Goal: Information Seeking & Learning: Learn about a topic

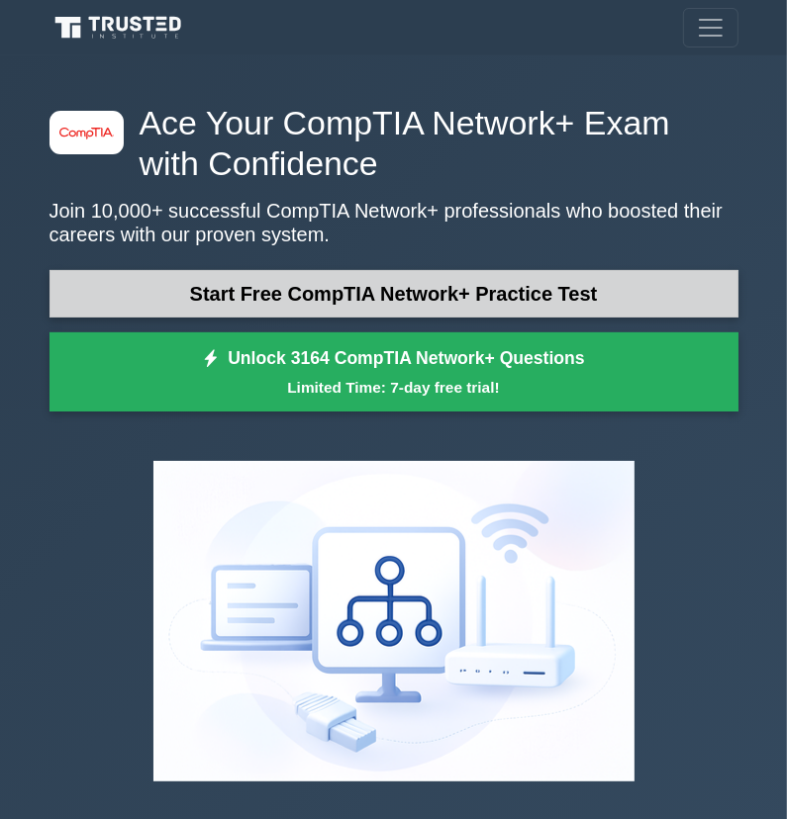
click at [414, 289] on link "Start Free CompTIA Network+ Practice Test" at bounding box center [393, 294] width 689 height 48
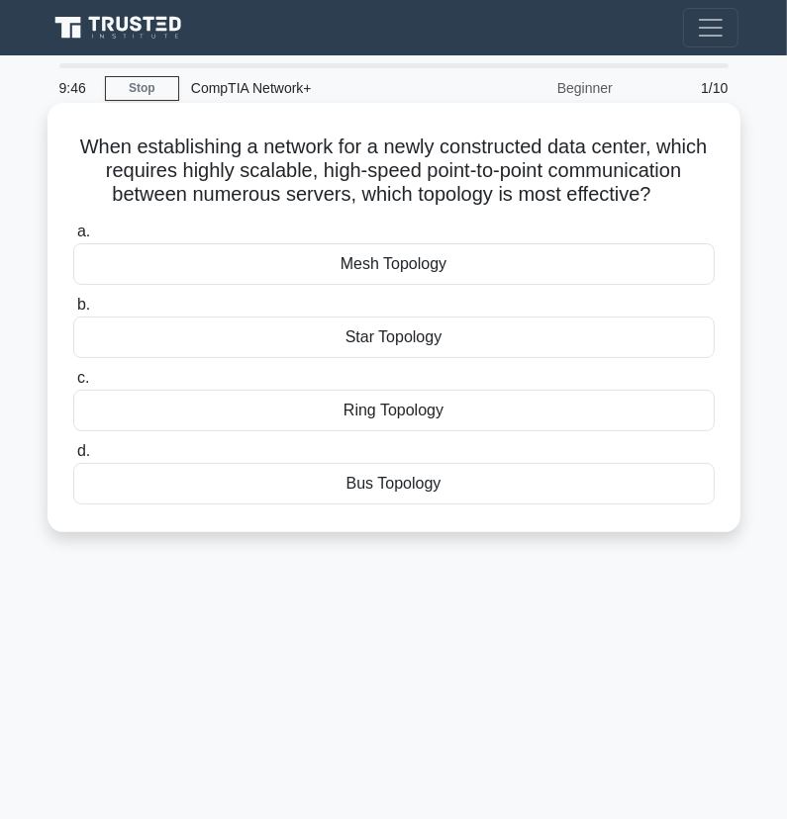
click at [412, 332] on div "Star Topology" at bounding box center [393, 338] width 641 height 42
click at [73, 312] on input "b. Star Topology" at bounding box center [73, 305] width 0 height 13
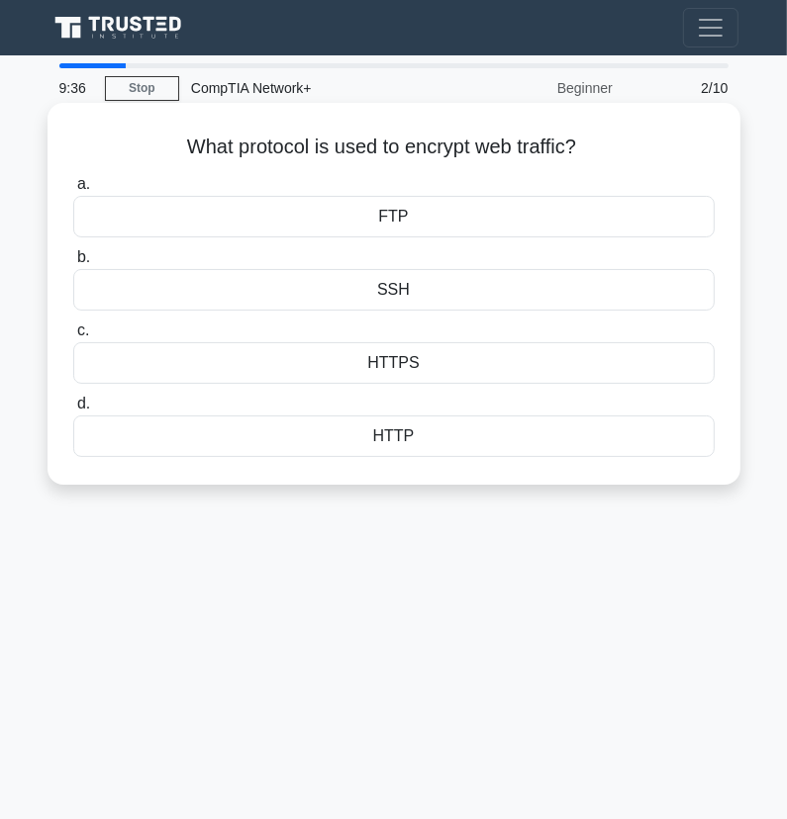
click at [412, 361] on div "HTTPS" at bounding box center [393, 363] width 641 height 42
click at [73, 337] on input "c. HTTPS" at bounding box center [73, 331] width 0 height 13
click at [392, 294] on div "80" at bounding box center [392, 290] width 631 height 42
click at [77, 264] on input "b. 80" at bounding box center [77, 257] width 0 height 13
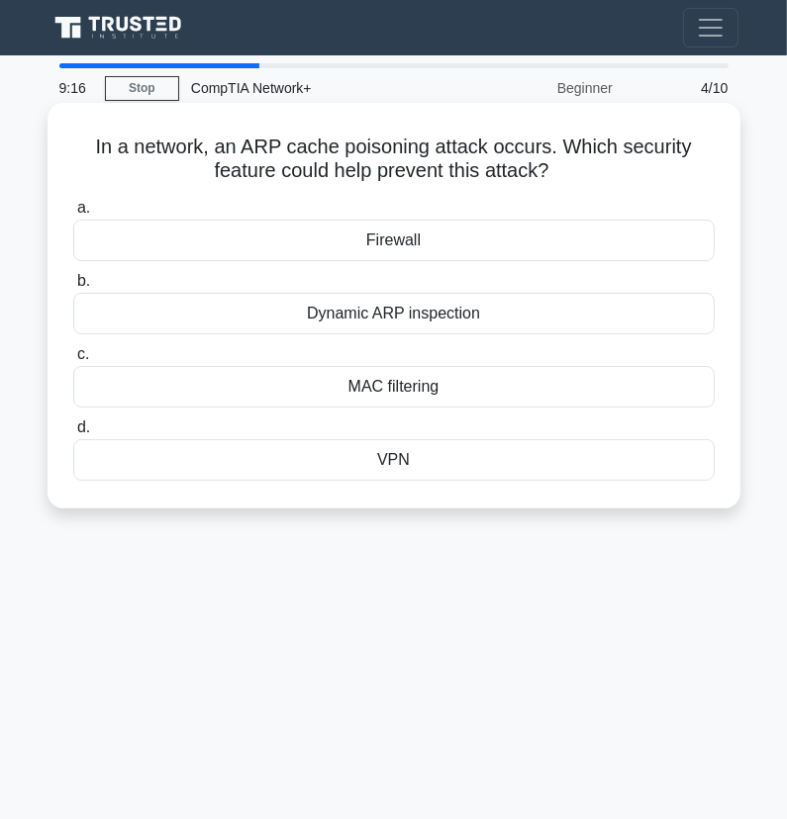
click at [391, 249] on div "Firewall" at bounding box center [393, 241] width 641 height 42
click at [73, 215] on input "a. Firewall" at bounding box center [73, 208] width 0 height 13
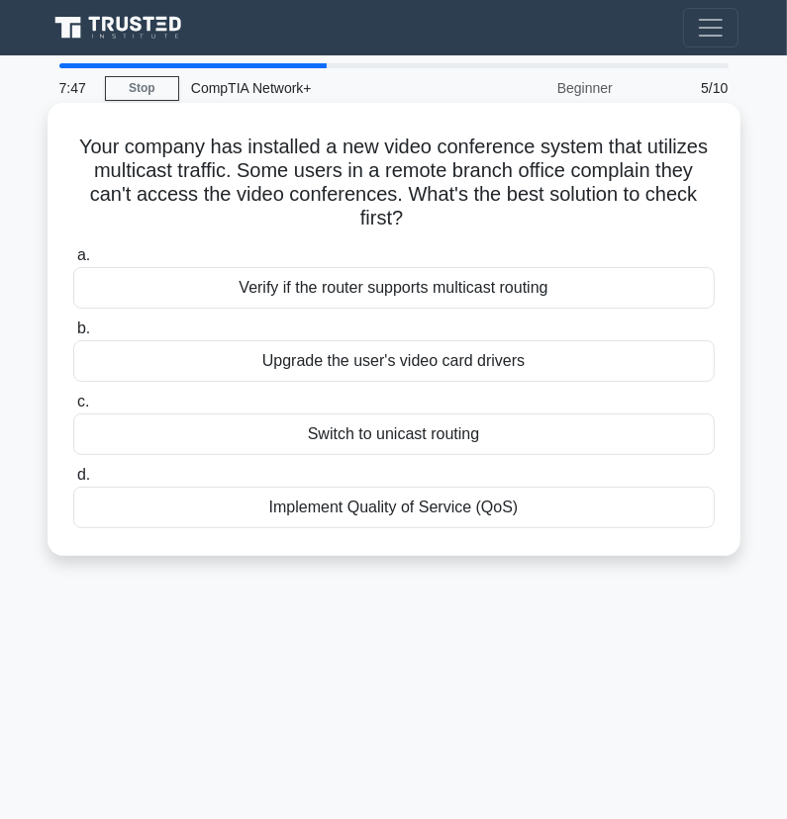
click at [422, 282] on div "Verify if the router supports multicast routing" at bounding box center [393, 288] width 641 height 42
click at [73, 262] on input "a. Verify if the router supports multicast routing" at bounding box center [73, 255] width 0 height 13
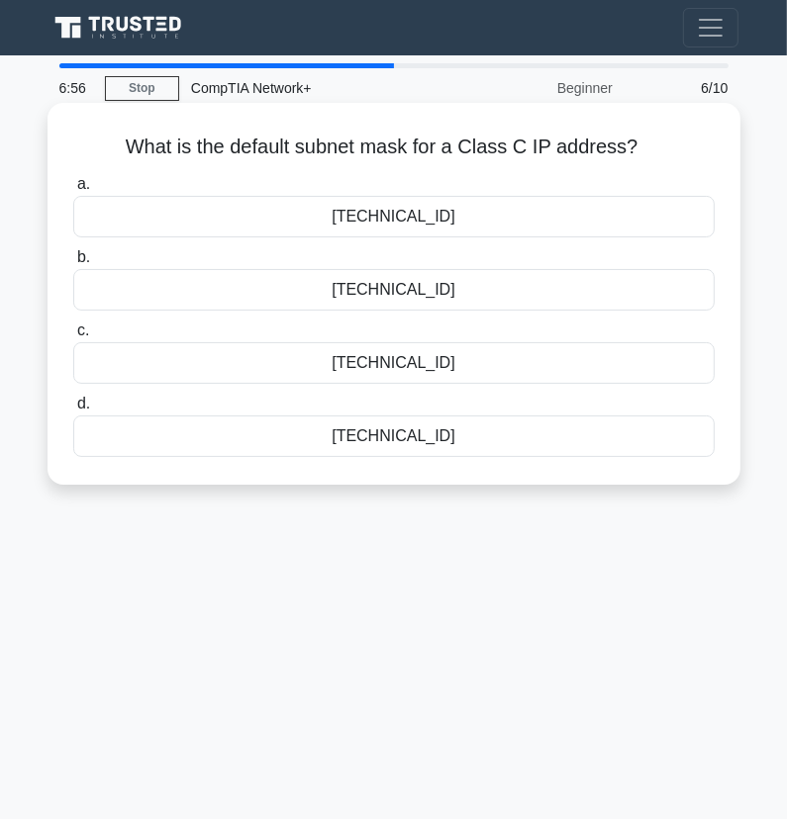
click at [120, 291] on div "[TECHNICAL_ID]" at bounding box center [393, 290] width 641 height 42
click at [73, 264] on input "b. [TECHNICAL_ID]" at bounding box center [73, 257] width 0 height 13
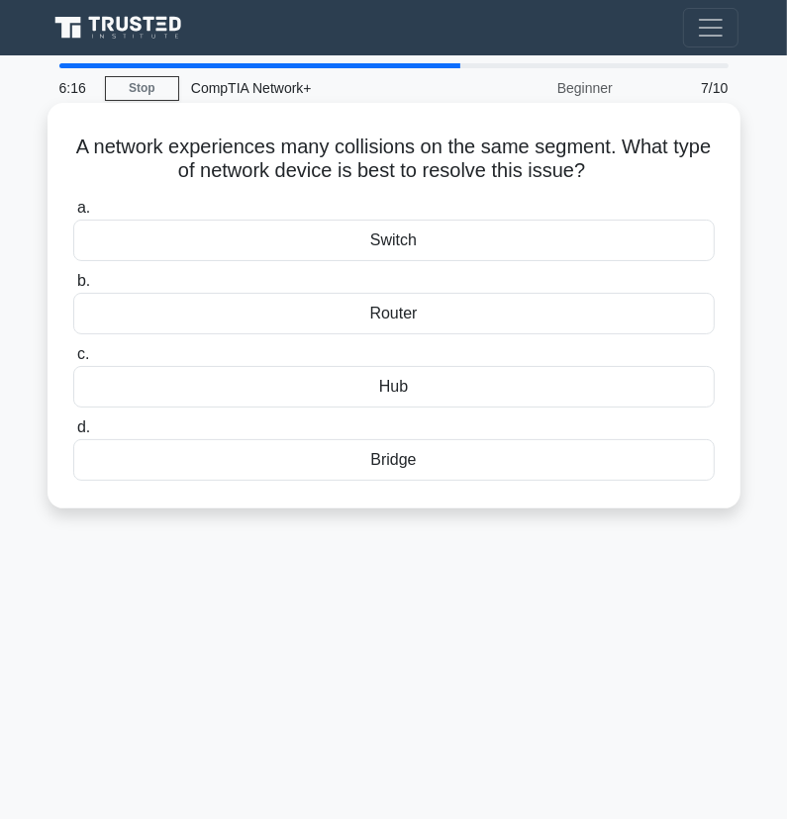
click at [438, 317] on div "Router" at bounding box center [393, 314] width 641 height 42
click at [73, 288] on input "b. Router" at bounding box center [73, 281] width 0 height 13
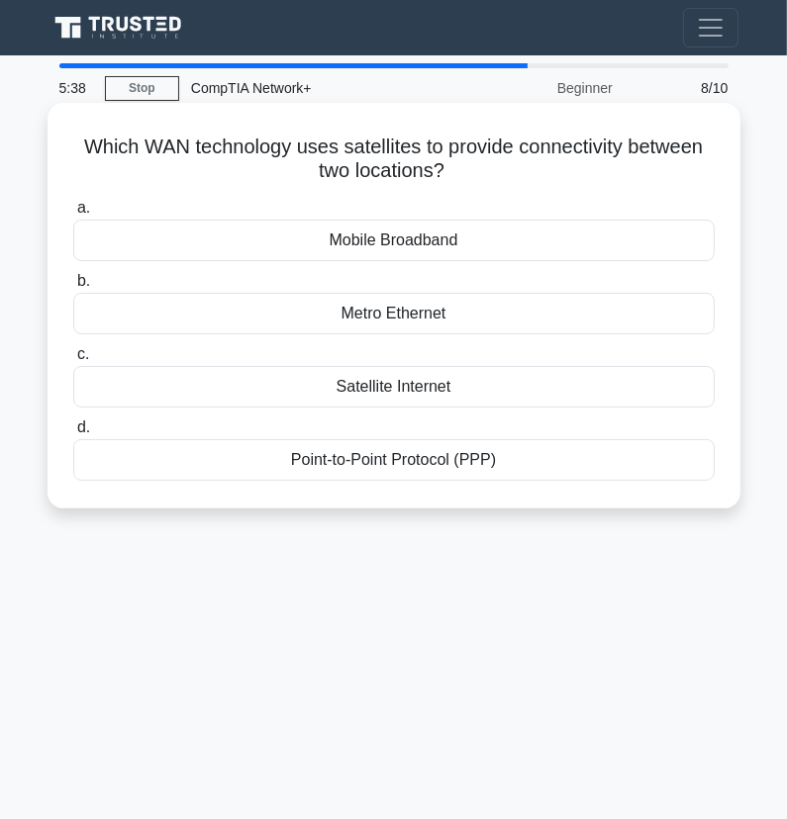
click at [393, 397] on div "Satellite Internet" at bounding box center [393, 387] width 641 height 42
click at [73, 361] on input "c. Satellite Internet" at bounding box center [73, 354] width 0 height 13
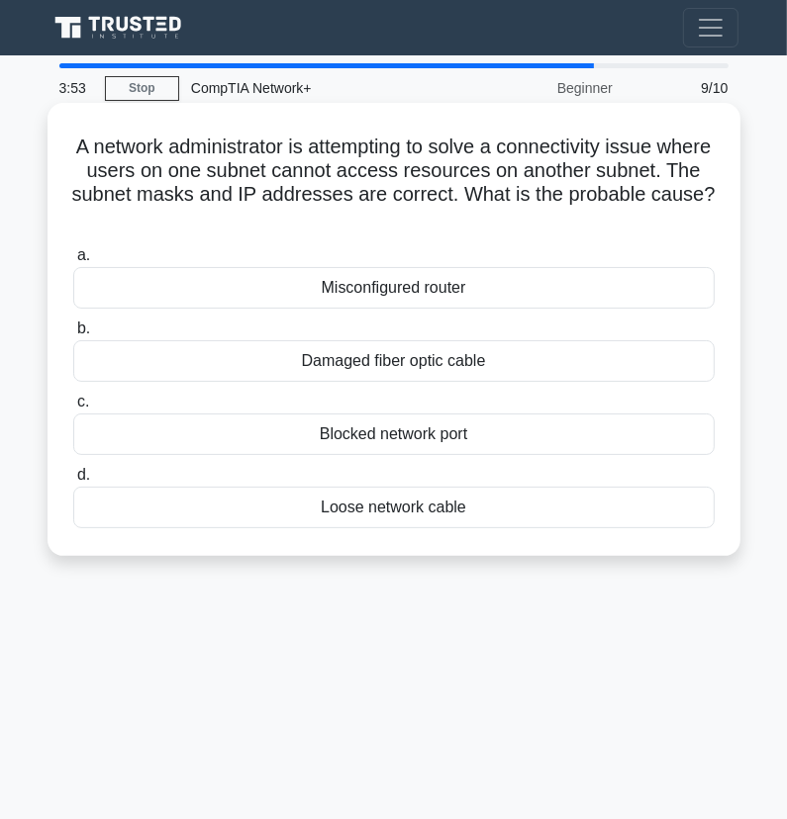
click at [349, 363] on div "Damaged fiber optic cable" at bounding box center [393, 361] width 641 height 42
click at [73, 336] on input "b. Damaged fiber optic cable" at bounding box center [73, 329] width 0 height 13
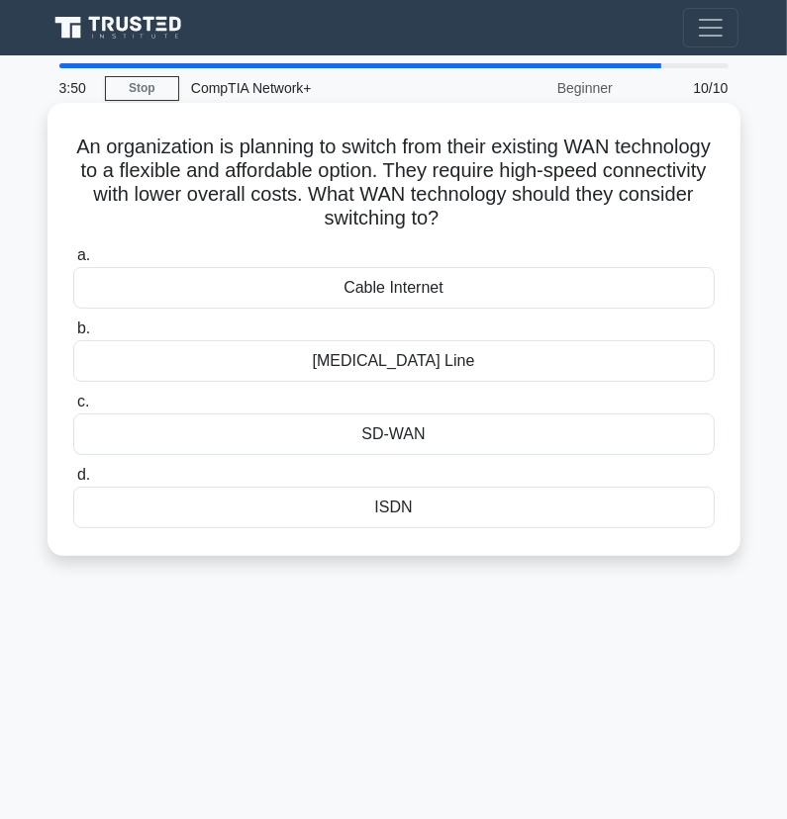
click at [392, 294] on div "Cable Internet" at bounding box center [393, 288] width 641 height 42
click at [73, 262] on input "a. Cable Internet" at bounding box center [73, 255] width 0 height 13
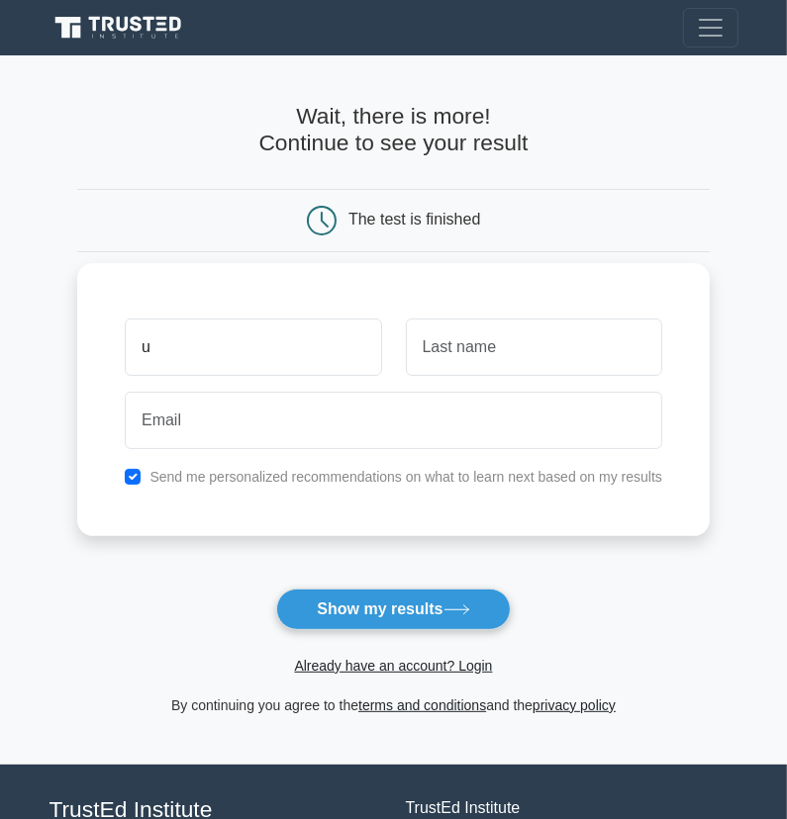
type input "u"
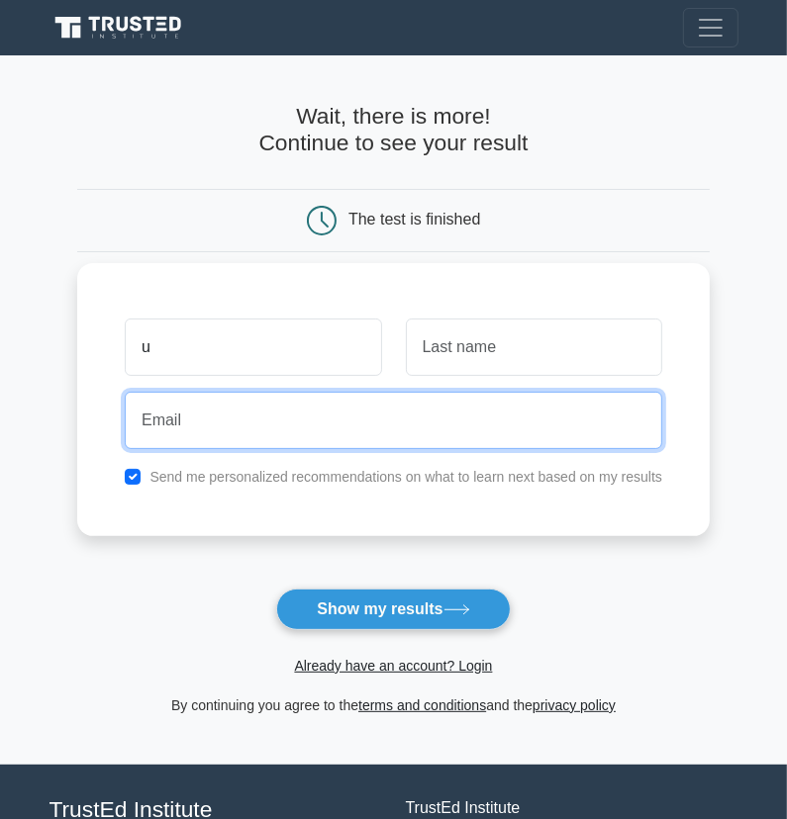
click at [266, 436] on input "email" at bounding box center [393, 420] width 537 height 57
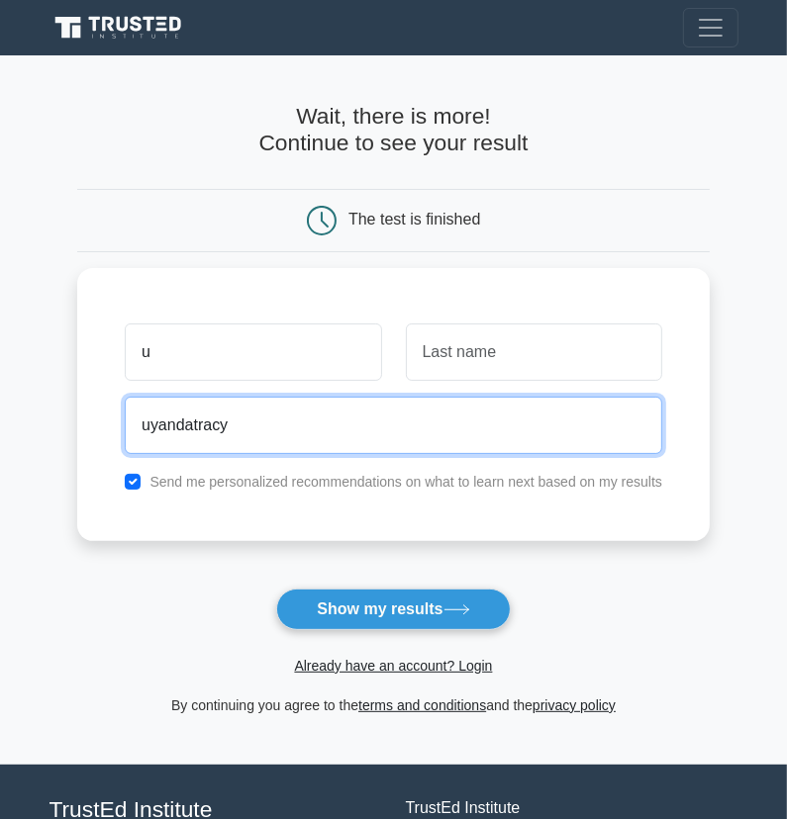
type input "uyandatracy"
